Goal: Information Seeking & Learning: Learn about a topic

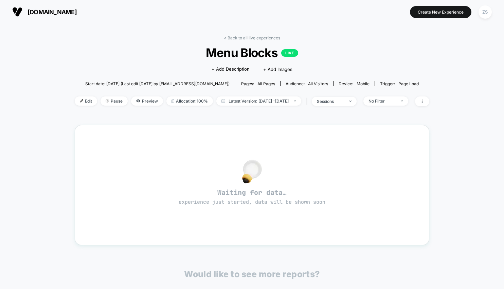
click at [227, 35] on div "< Back to all live experiences Menu Blocks LIVE Click to edit experience detail…" at bounding box center [252, 207] width 355 height 353
click at [226, 36] on link "< Back to all live experiences" at bounding box center [252, 37] width 56 height 5
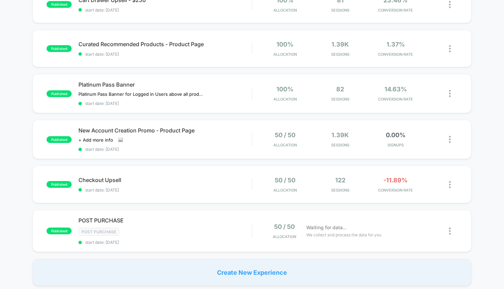
scroll to position [275, 0]
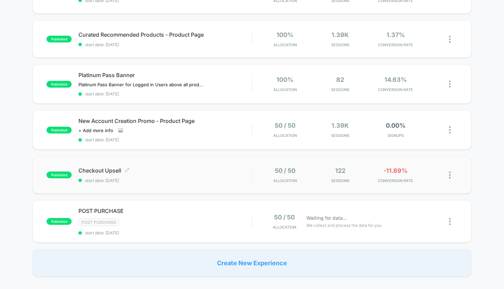
click at [202, 173] on div "Checkout Upsell Click to edit experience details Click to edit experience detai…" at bounding box center [165, 175] width 173 height 16
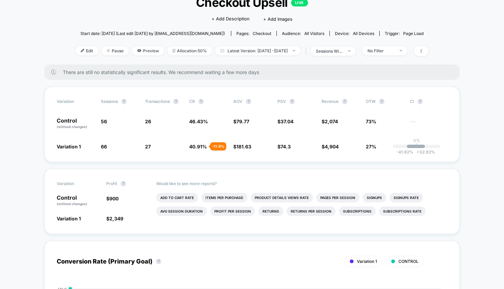
scroll to position [49, 0]
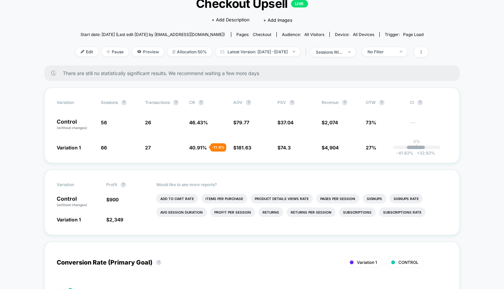
click at [202, 173] on div "Would like to see more reports? Add To Cart Rate Items Per Purchase Product Det…" at bounding box center [302, 202] width 292 height 65
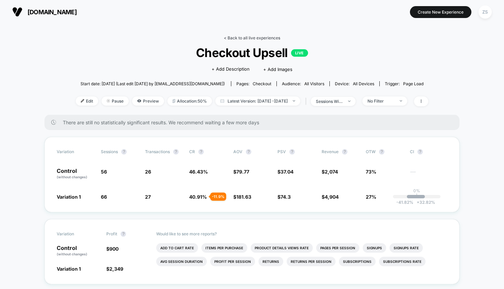
click at [234, 38] on link "< Back to all live experiences" at bounding box center [252, 37] width 56 height 5
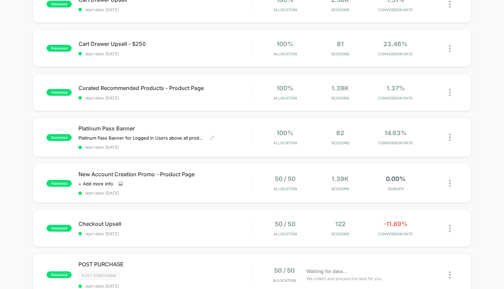
scroll to position [222, 0]
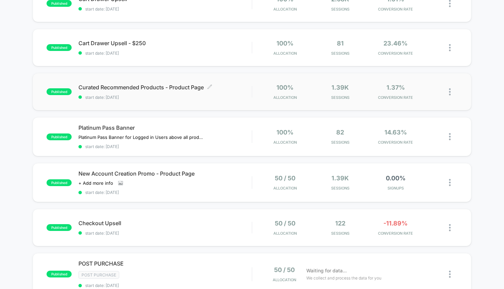
click at [235, 93] on div "Curated Recommended Products - Product Page Click to edit experience details Cl…" at bounding box center [165, 92] width 173 height 16
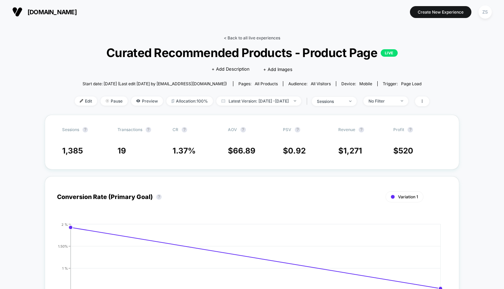
click at [231, 40] on link "< Back to all live experiences" at bounding box center [252, 37] width 56 height 5
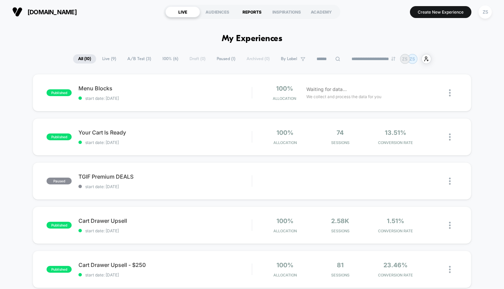
click at [246, 10] on div "REPORTS" at bounding box center [252, 11] width 35 height 11
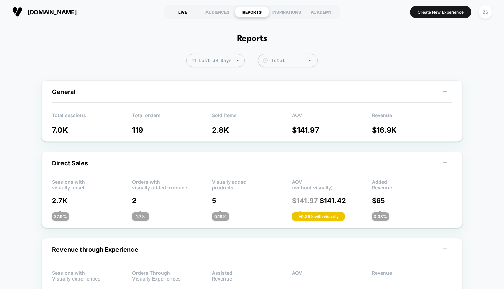
click at [182, 12] on div "LIVE" at bounding box center [183, 11] width 35 height 11
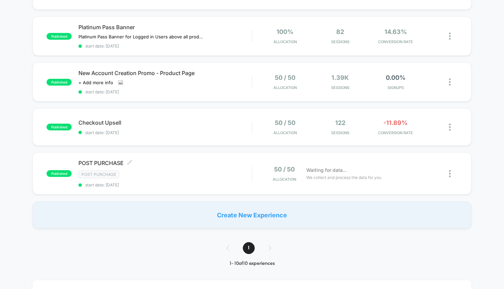
scroll to position [335, 0]
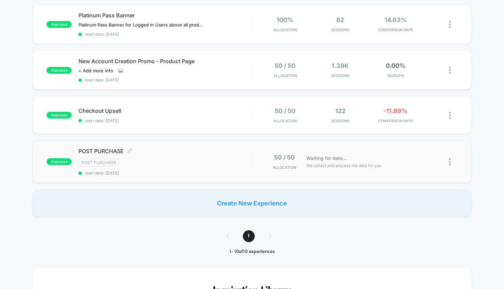
click at [213, 171] on span "start date: [DATE]" at bounding box center [165, 173] width 173 height 5
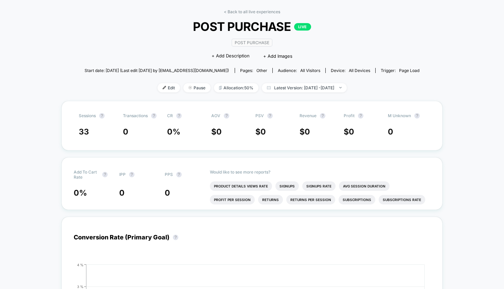
scroll to position [33, 0]
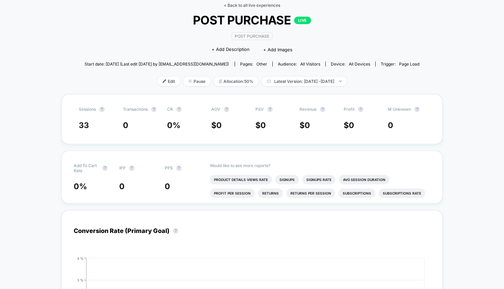
click at [238, 6] on link "< Back to all live experiences" at bounding box center [252, 5] width 56 height 5
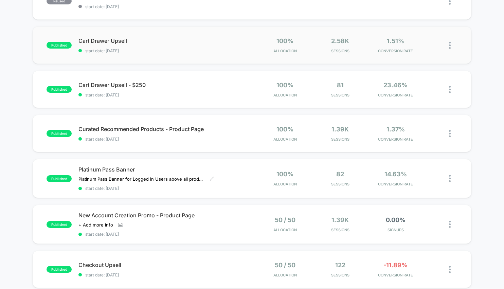
scroll to position [182, 0]
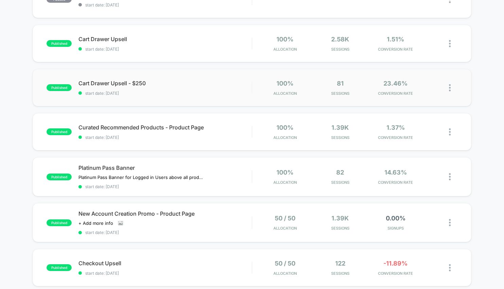
click at [236, 97] on div "published Cart Drawer Upsell - $250 start date: [DATE] 100% Allocation 81 Sessi…" at bounding box center [252, 87] width 439 height 37
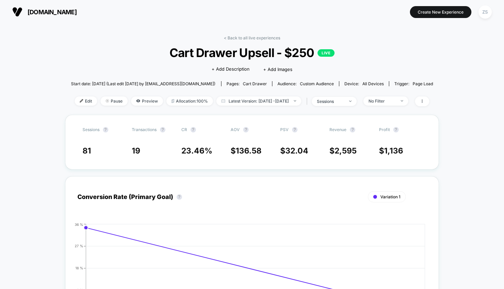
click at [236, 97] on span "Latest Version: [DATE] - [DATE]" at bounding box center [259, 101] width 85 height 9
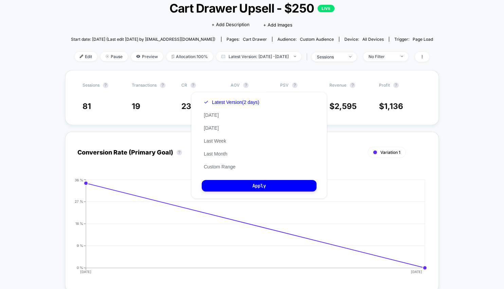
scroll to position [60, 0]
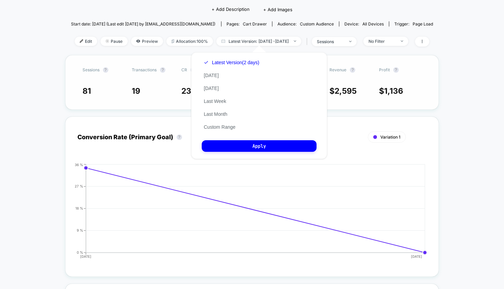
click at [173, 108] on div "Sessions ? Transactions ? CR ? AOV ? PSV ? Revenue ? Profit ? 81 19 23.46 % $ 1…" at bounding box center [252, 82] width 374 height 55
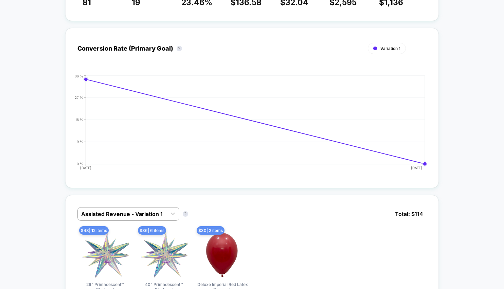
scroll to position [0, 0]
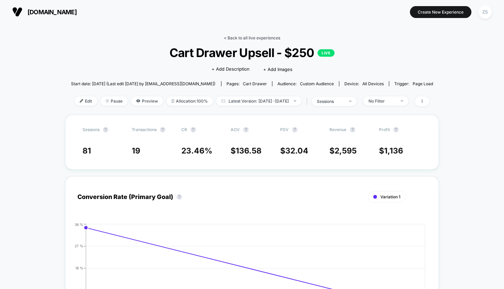
click at [232, 37] on link "< Back to all live experiences" at bounding box center [252, 37] width 56 height 5
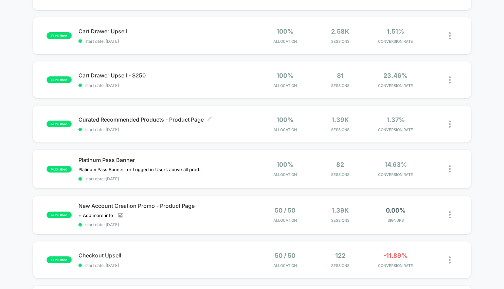
scroll to position [195, 0]
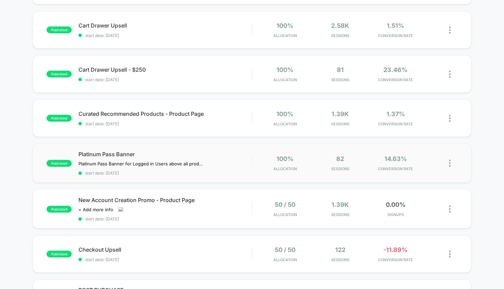
click at [207, 178] on div "published Platinum Pass Banner Platinum Pass Banner for Logged in Users above a…" at bounding box center [252, 163] width 439 height 39
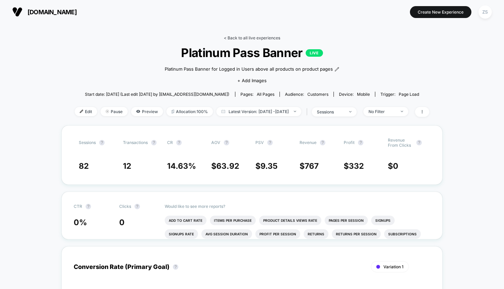
click at [234, 37] on link "< Back to all live experiences" at bounding box center [252, 37] width 56 height 5
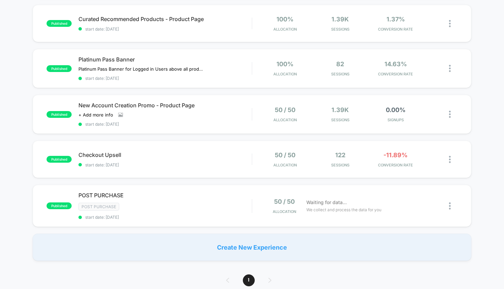
scroll to position [294, 0]
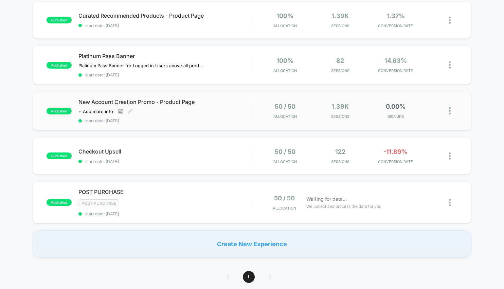
click at [241, 121] on span "start date: [DATE]" at bounding box center [165, 120] width 173 height 5
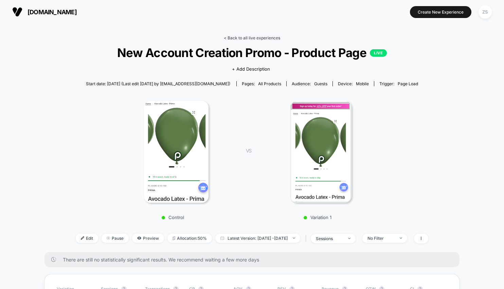
click at [262, 38] on link "< Back to all live experiences" at bounding box center [252, 37] width 56 height 5
